Goal: Information Seeking & Learning: Learn about a topic

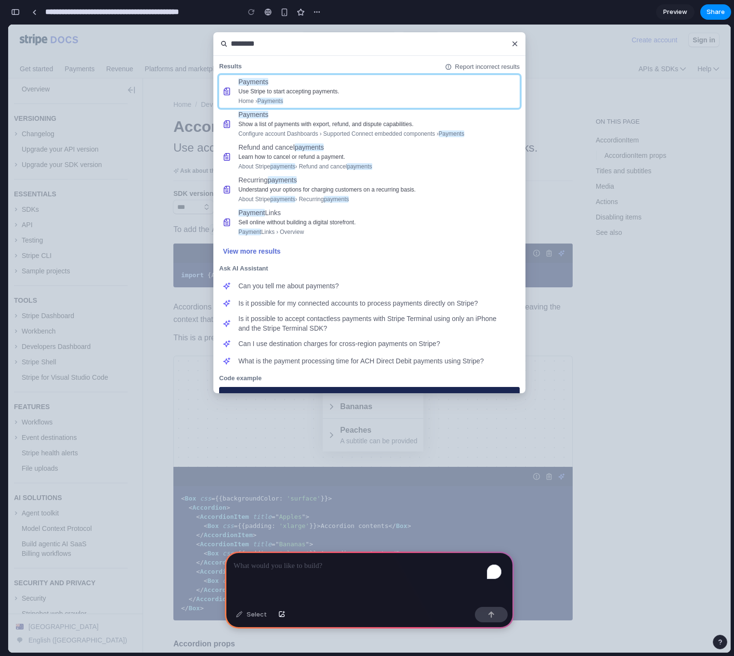
click at [364, 95] on div "Use Stripe to start accepting payments." at bounding box center [369, 92] width 263 height 10
click at [275, 92] on span "Use Stripe to start accepting payments." at bounding box center [288, 91] width 101 height 7
click at [276, 576] on div "To enrich screen reader interactions, please activate Accessibility in Grammarl…" at bounding box center [369, 578] width 289 height 52
click at [279, 84] on div "Payments" at bounding box center [369, 82] width 263 height 10
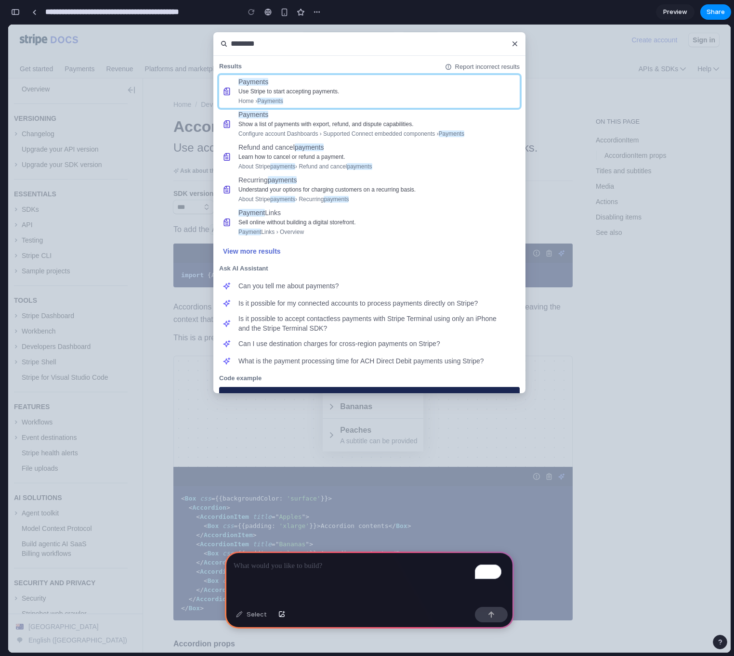
click at [279, 84] on div "Payments" at bounding box center [369, 82] width 263 height 10
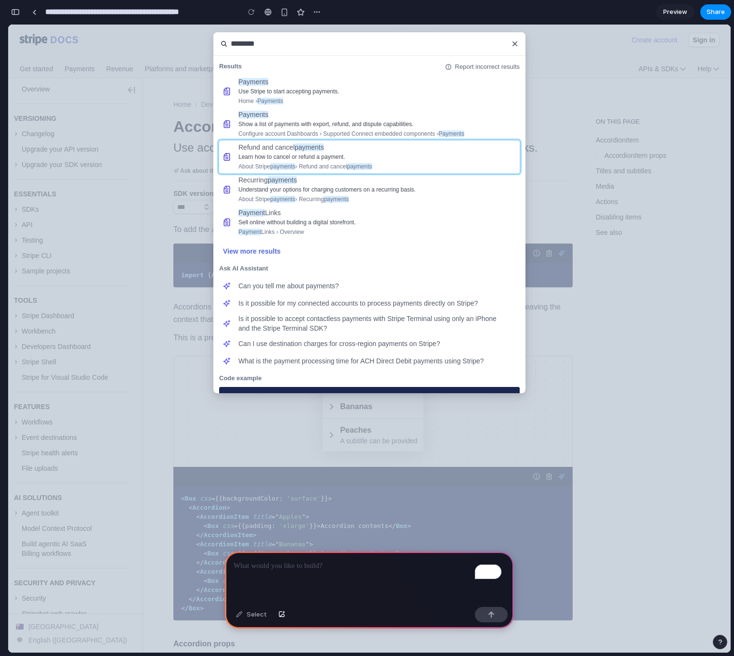
click at [395, 163] on div "About Stripe payments › Refund and cancel payments" at bounding box center [369, 167] width 263 height 10
click at [375, 143] on div "Refund and cancel payments" at bounding box center [369, 148] width 263 height 10
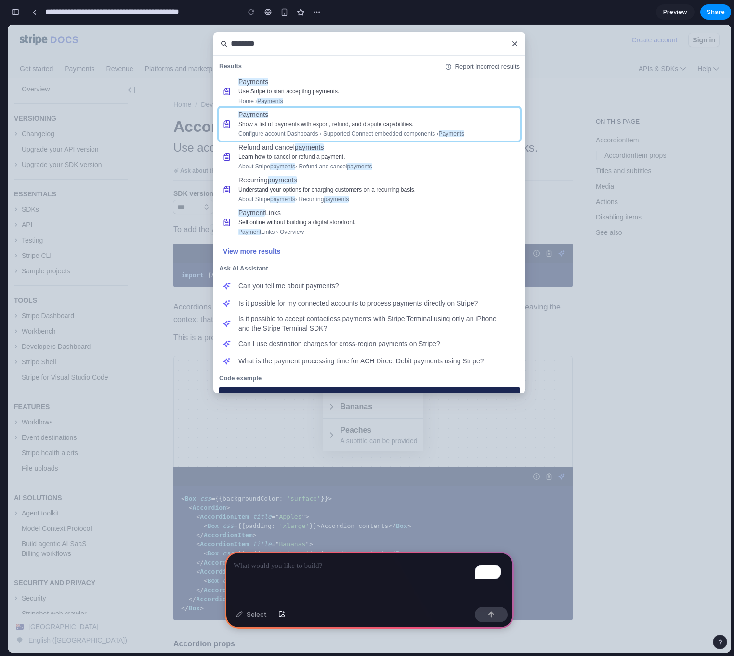
click at [405, 119] on div "Show a list of payments with export, refund, and dispute capabilities." at bounding box center [369, 124] width 263 height 10
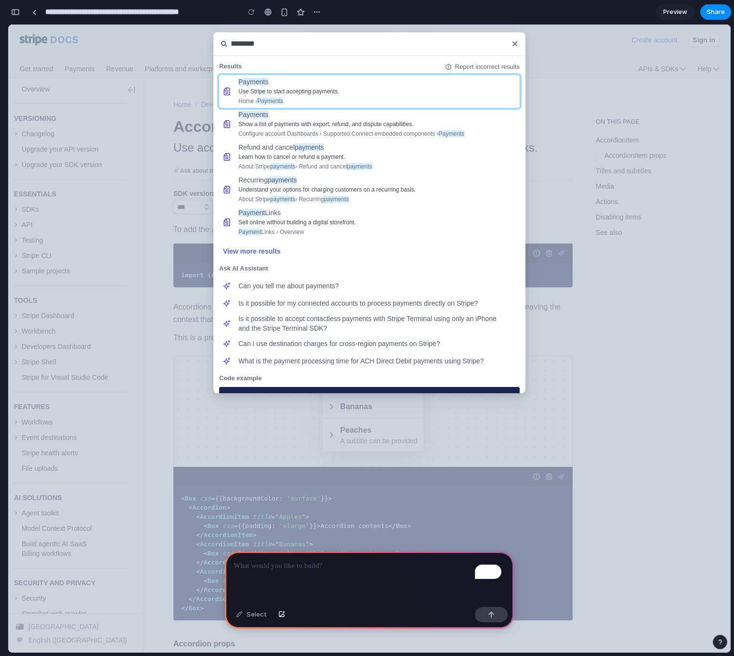
click at [407, 81] on div "Payments" at bounding box center [369, 82] width 263 height 10
click at [353, 565] on p "To enrich screen reader interactions, please activate Accessibility in Grammarl…" at bounding box center [370, 566] width 272 height 12
click at [252, 253] on link "View more results" at bounding box center [252, 251] width 58 height 8
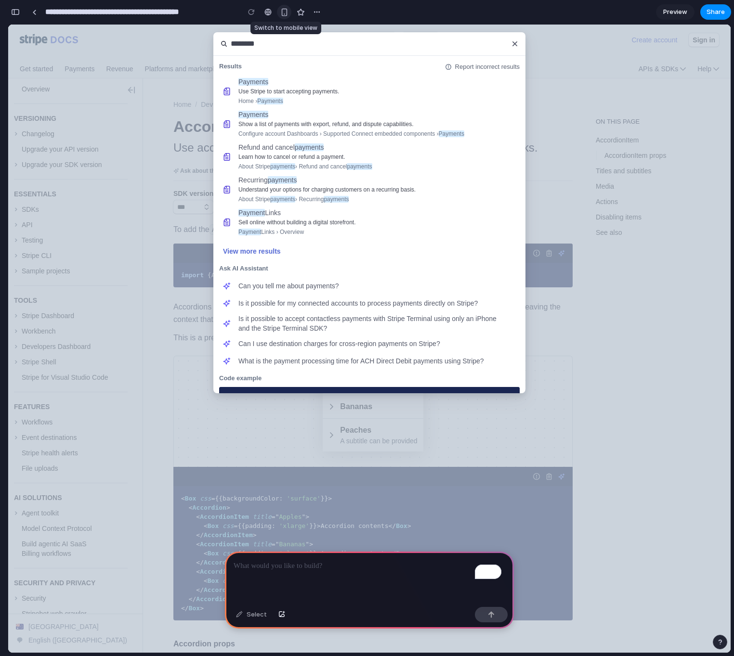
click at [282, 14] on div "button" at bounding box center [284, 12] width 8 height 8
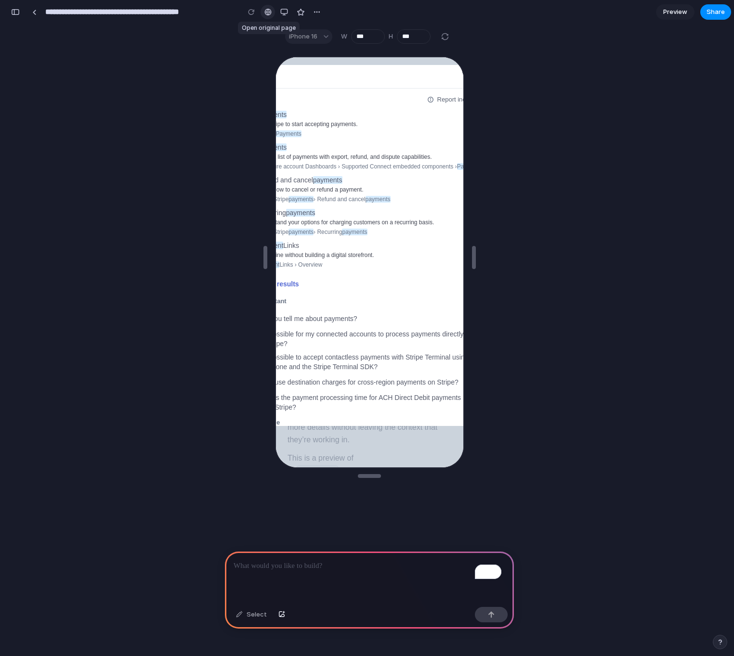
click at [267, 13] on div at bounding box center [267, 12] width 7 height 8
click at [265, 12] on div at bounding box center [267, 12] width 7 height 8
type input "****"
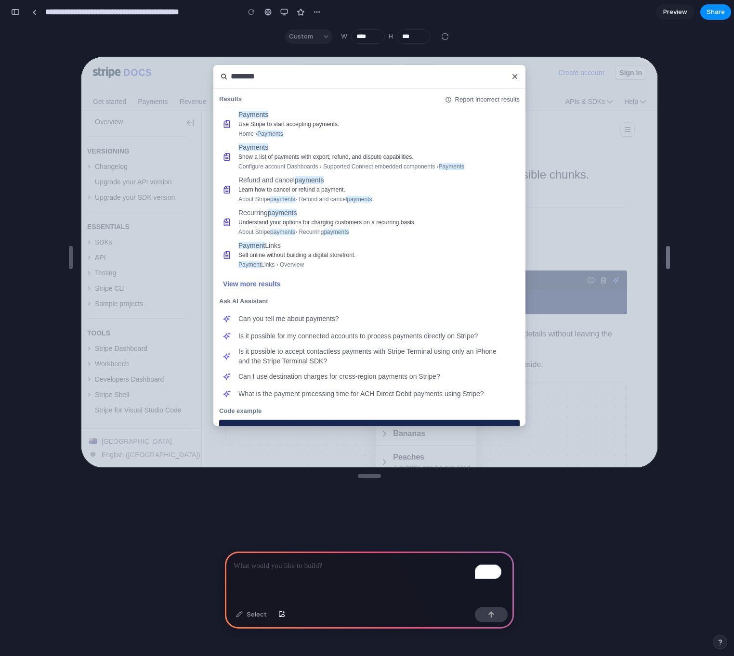
drag, startPoint x: 470, startPoint y: 260, endPoint x: 718, endPoint y: 268, distance: 248.1
click at [733, 265] on html "**********" at bounding box center [367, 328] width 734 height 656
click at [558, 319] on div at bounding box center [368, 261] width 576 height 410
